Goal: Information Seeking & Learning: Check status

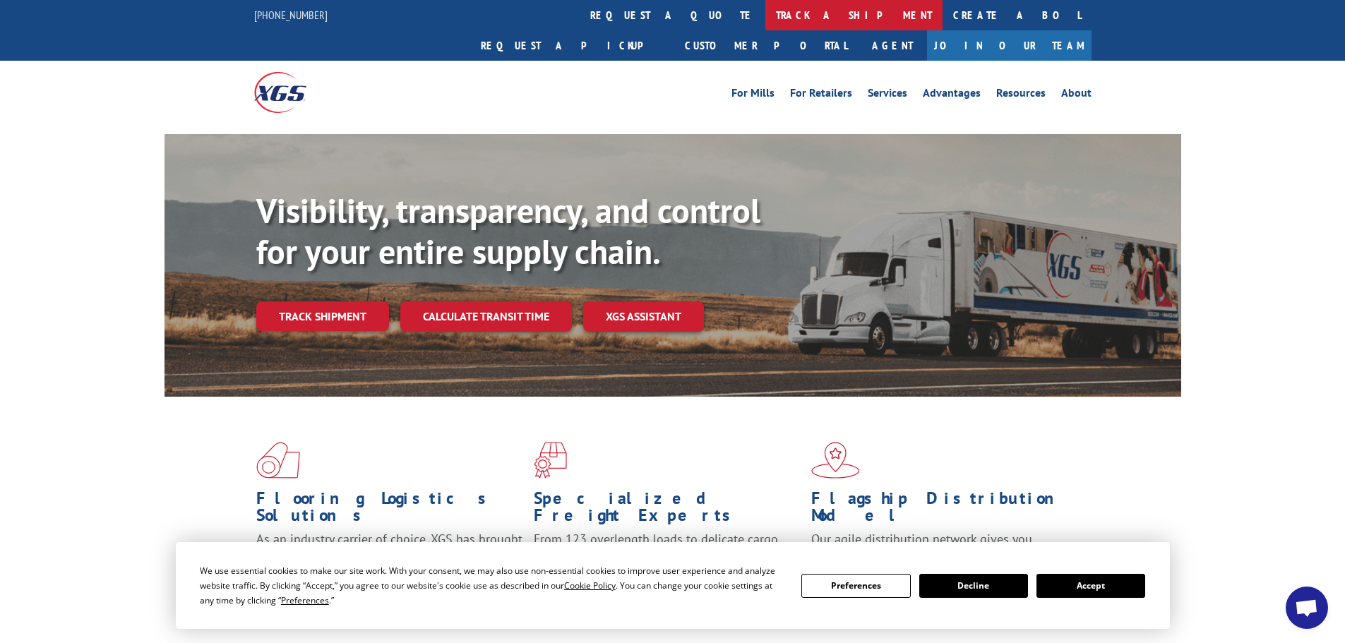
click at [765, 25] on link "track a shipment" at bounding box center [853, 15] width 177 height 30
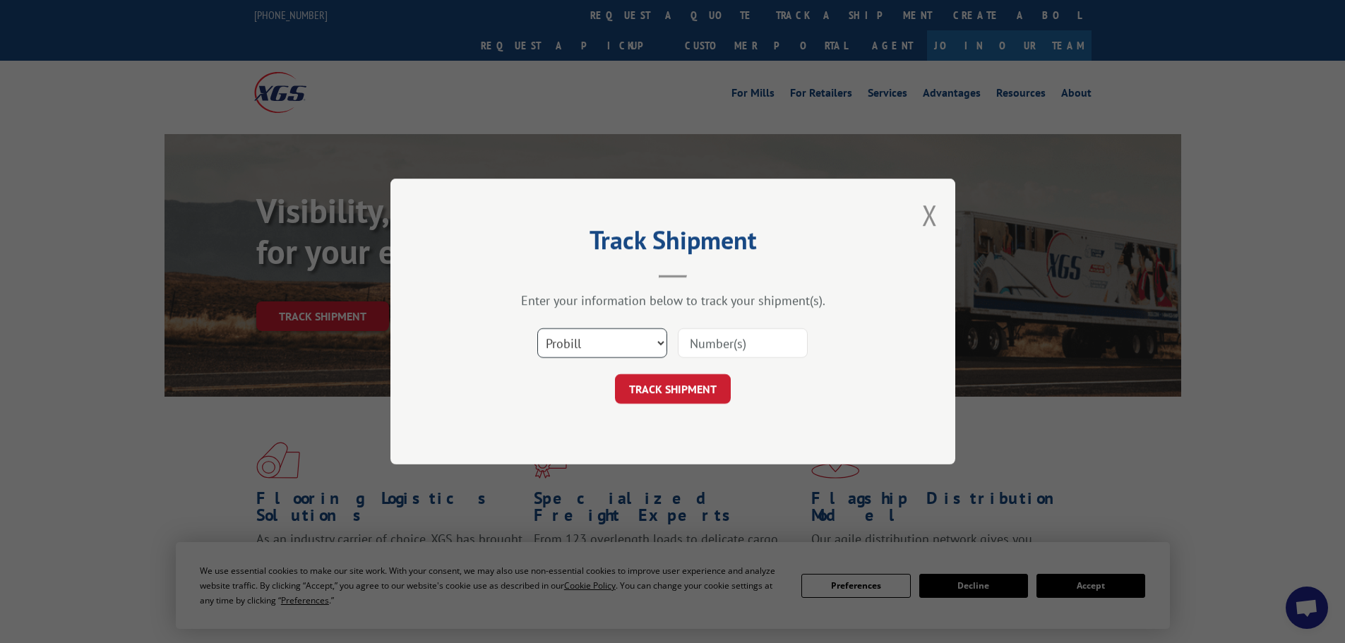
click at [642, 346] on select "Select category... Probill BOL PO" at bounding box center [602, 343] width 130 height 30
click at [537, 328] on select "Select category... Probill BOL PO" at bounding box center [602, 343] width 130 height 30
paste input "17516345."
type input "17516345."
click at [688, 397] on button "TRACK SHIPMENT" at bounding box center [673, 389] width 116 height 30
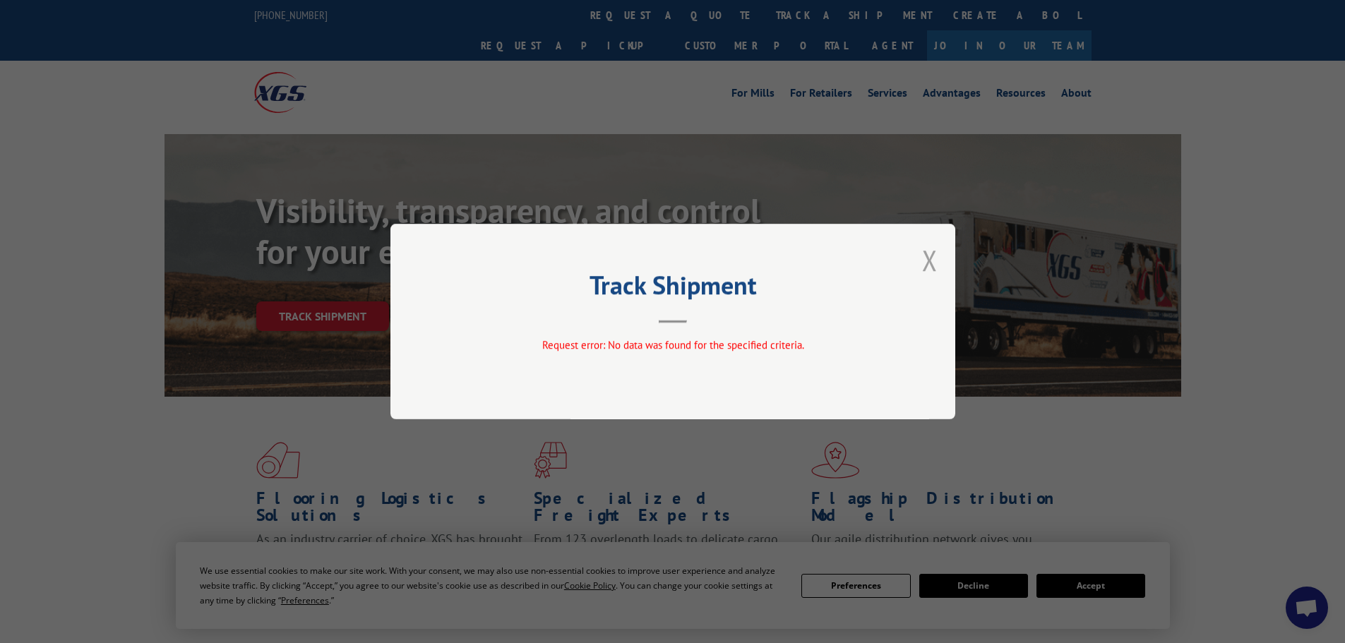
click at [923, 269] on button "Close modal" at bounding box center [930, 259] width 16 height 37
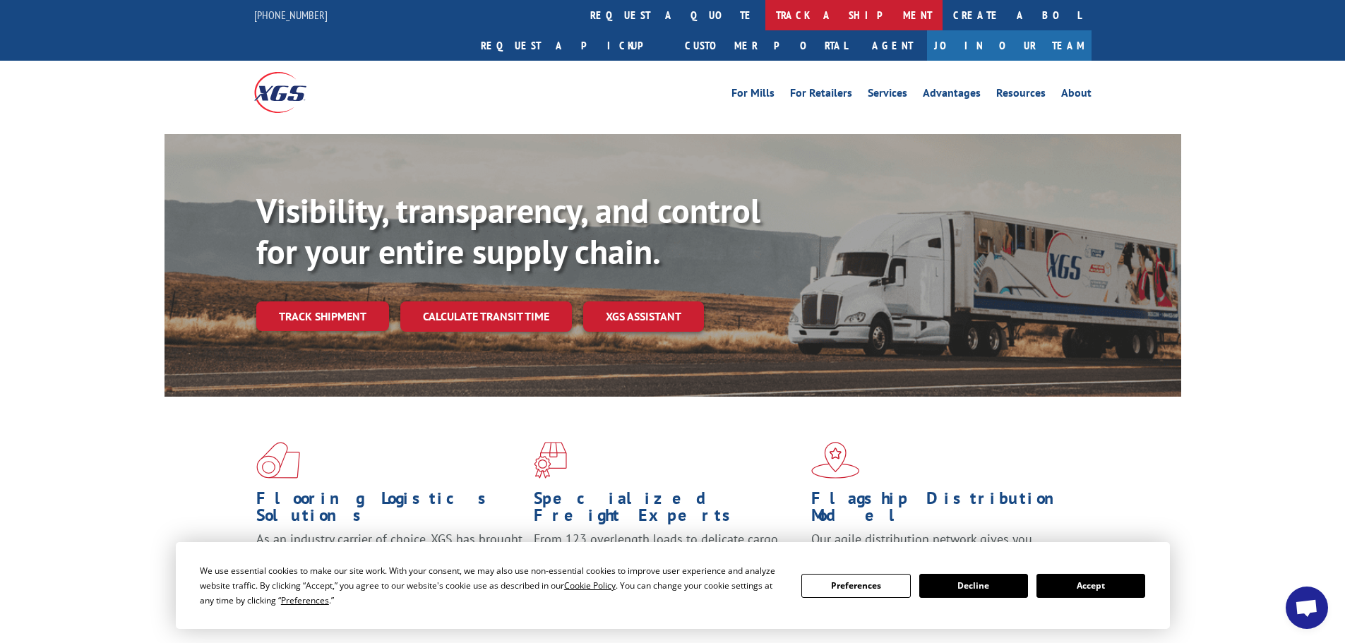
click at [765, 18] on link "track a shipment" at bounding box center [853, 15] width 177 height 30
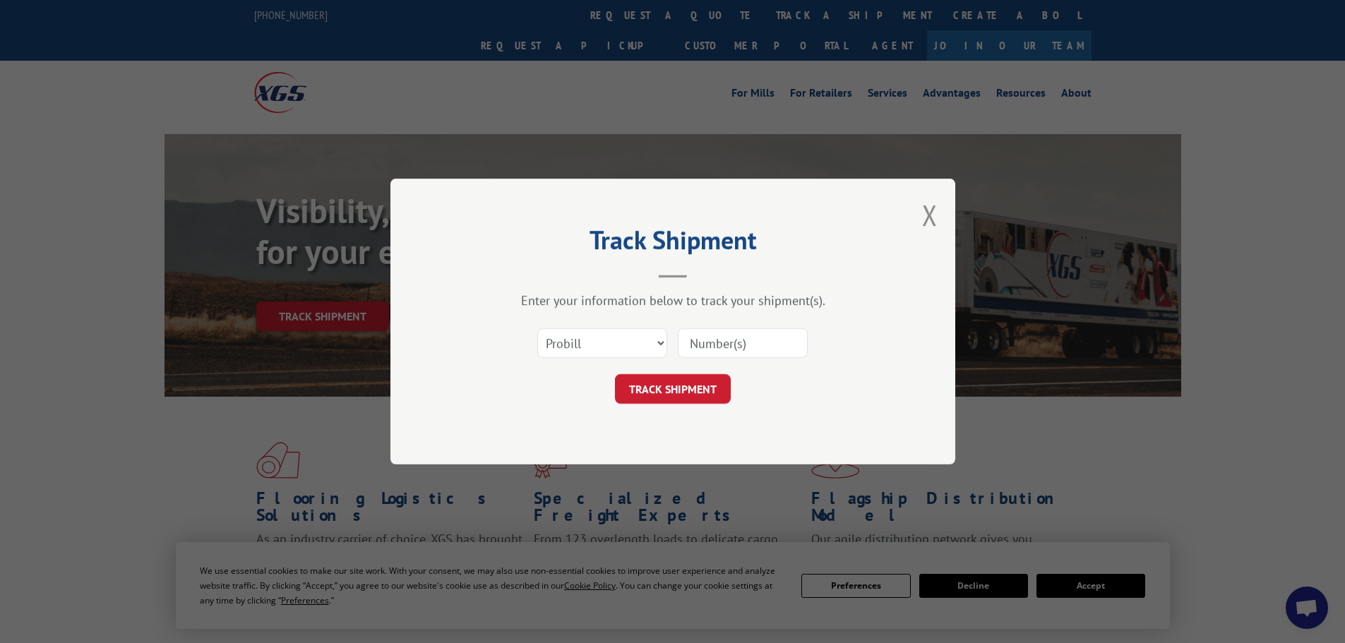
paste input "17516345."
type input "17516345"
click at [615, 374] on button "TRACK SHIPMENT" at bounding box center [673, 389] width 116 height 30
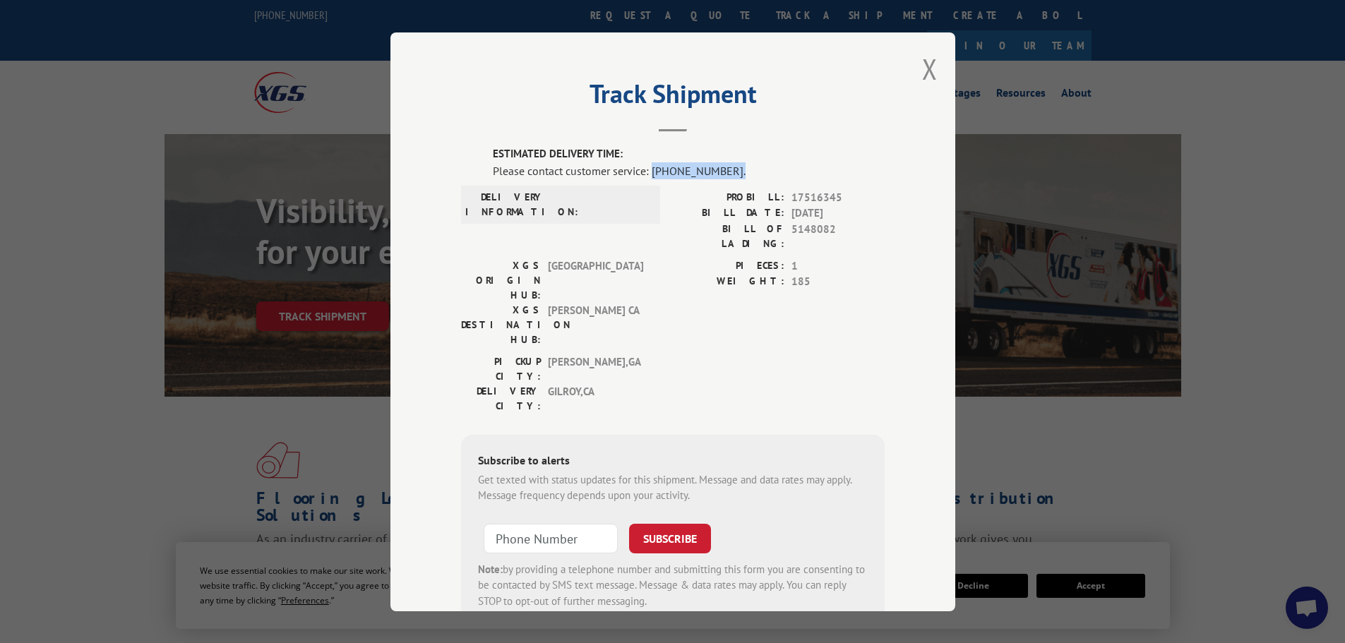
drag, startPoint x: 646, startPoint y: 175, endPoint x: 741, endPoint y: 174, distance: 94.6
click at [741, 174] on div "Please contact customer service: [PHONE_NUMBER]." at bounding box center [689, 170] width 392 height 17
click at [928, 75] on button "Close modal" at bounding box center [930, 68] width 16 height 37
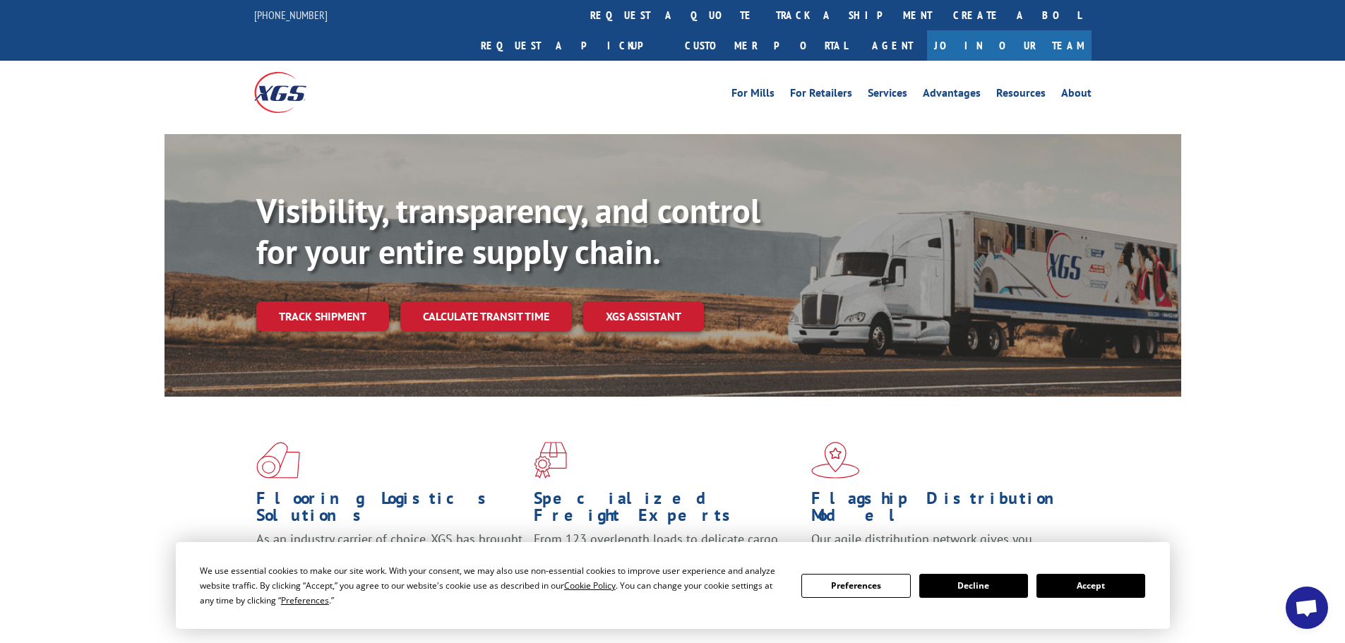
click at [1085, 591] on button "Accept" at bounding box center [1090, 586] width 109 height 24
